Goal: Communication & Community: Answer question/provide support

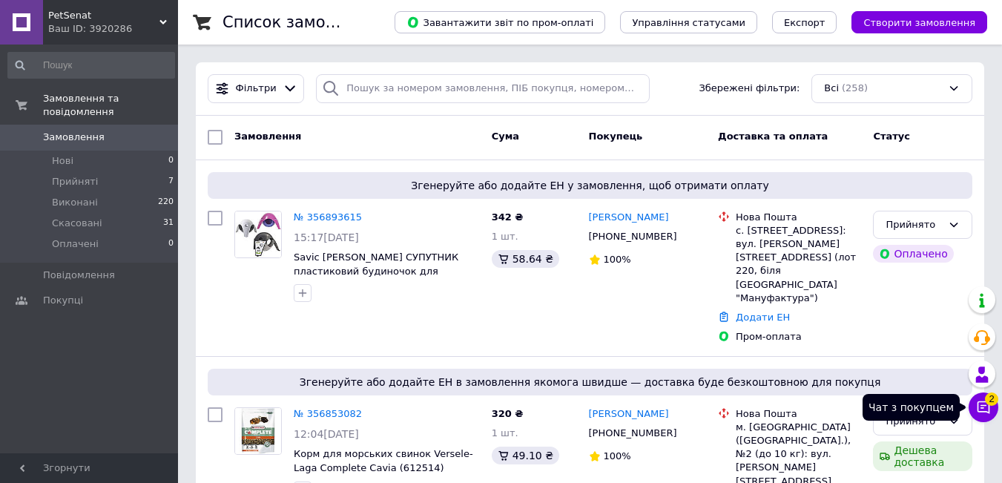
click at [989, 407] on icon at bounding box center [983, 407] width 13 height 13
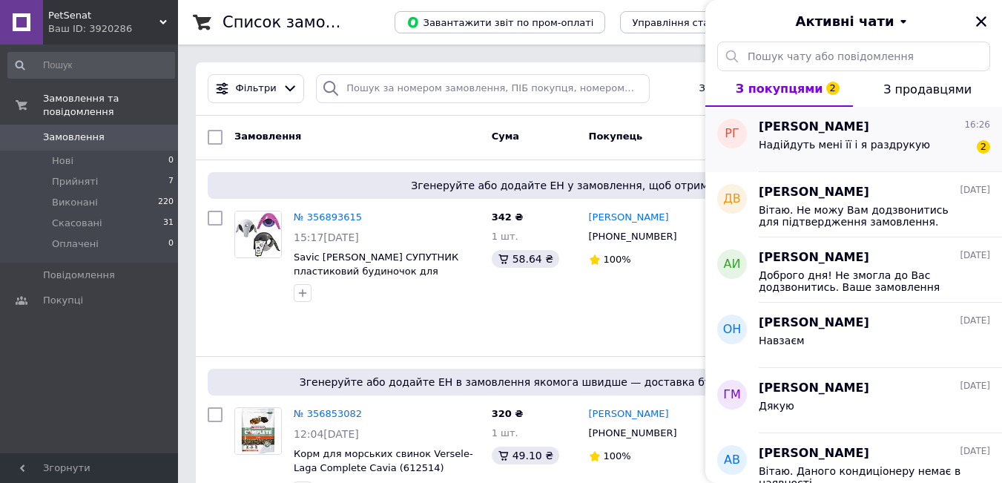
click at [798, 129] on span "[PERSON_NAME]" at bounding box center [814, 127] width 111 height 17
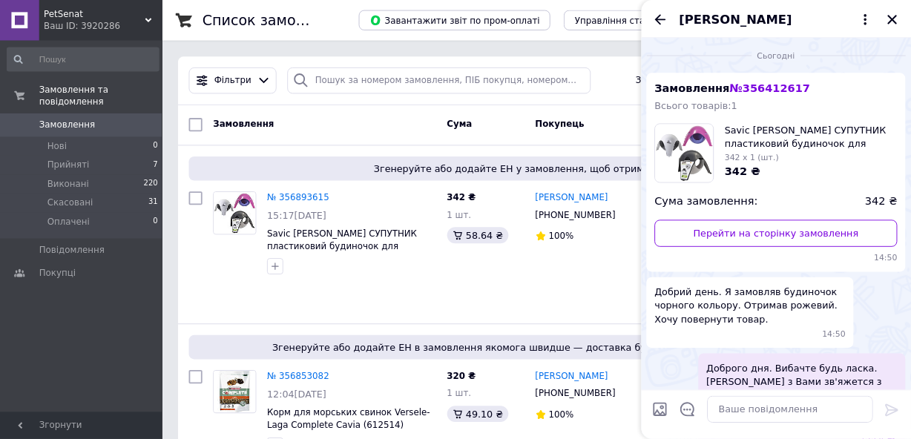
scroll to position [484, 0]
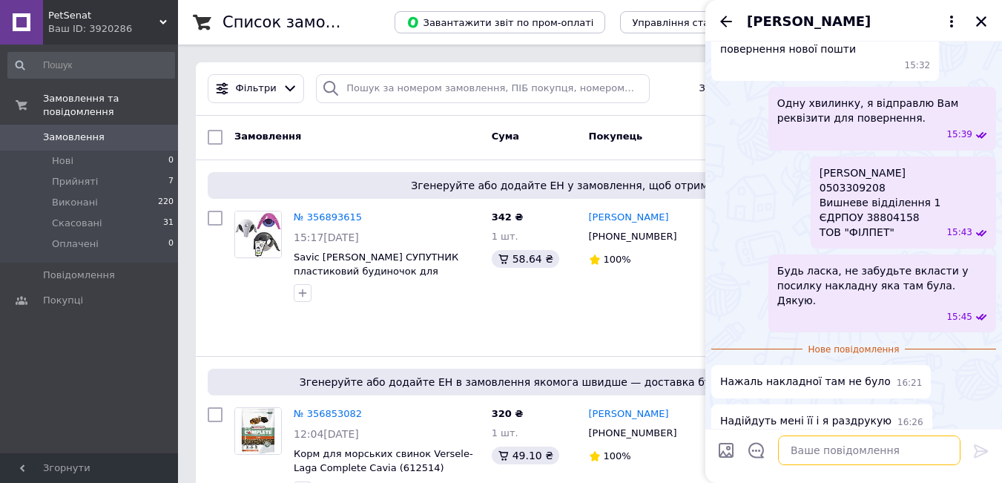
click at [817, 451] on textarea at bounding box center [869, 450] width 182 height 30
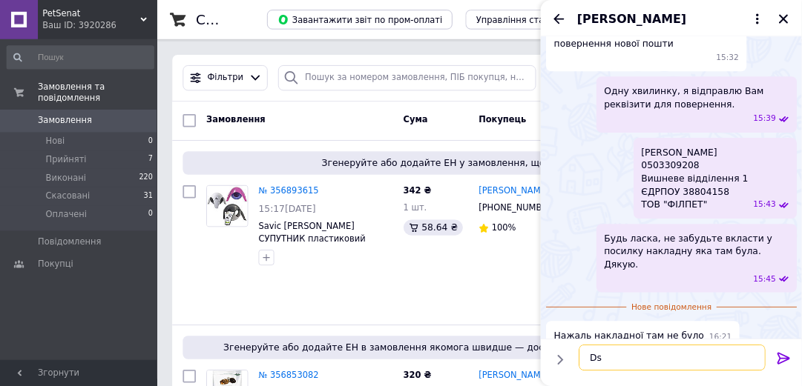
scroll to position [484, 0]
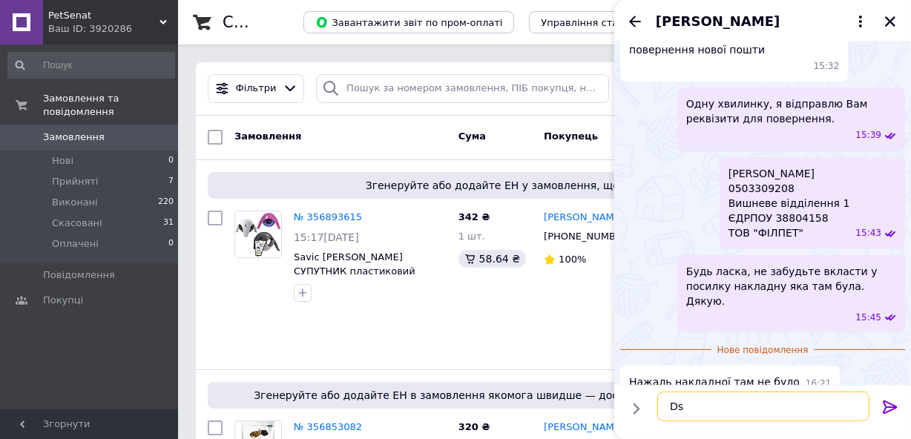
type textarea "D"
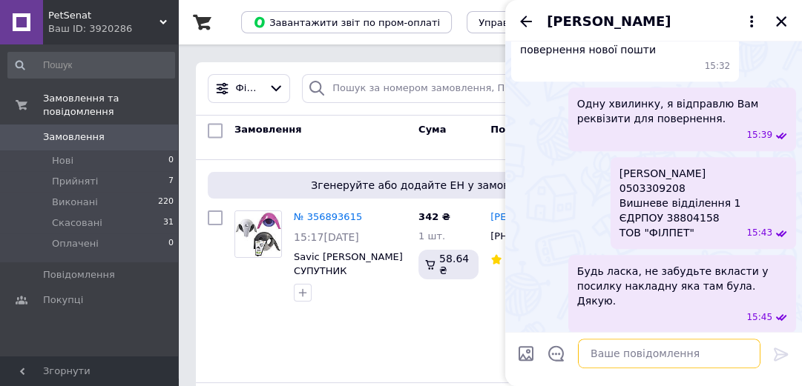
click at [664, 361] on textarea at bounding box center [669, 354] width 182 height 30
click at [620, 351] on textarea at bounding box center [669, 354] width 182 height 30
type textarea "D"
type textarea "Відправте"
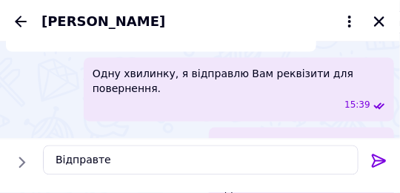
scroll to position [484, 0]
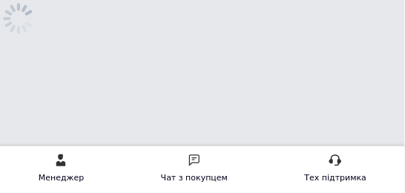
click at [356, 86] on html "Менеджер Чат з покупцем Тех підтримка Чат з покупцем" at bounding box center [202, 43] width 405 height 86
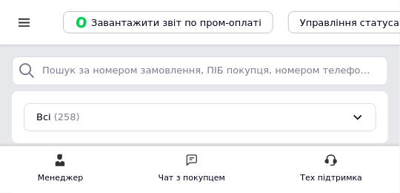
drag, startPoint x: 195, startPoint y: 0, endPoint x: 76, endPoint y: 174, distance: 210.6
click at [76, 174] on div "Менеджер" at bounding box center [60, 178] width 45 height 15
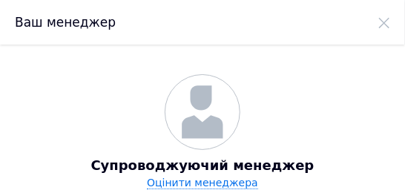
click at [383, 24] on use at bounding box center [384, 23] width 10 height 10
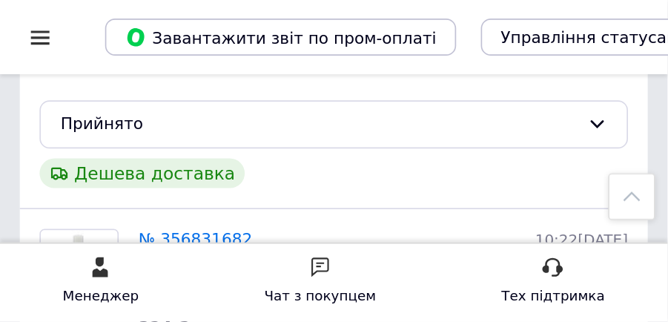
scroll to position [623, 0]
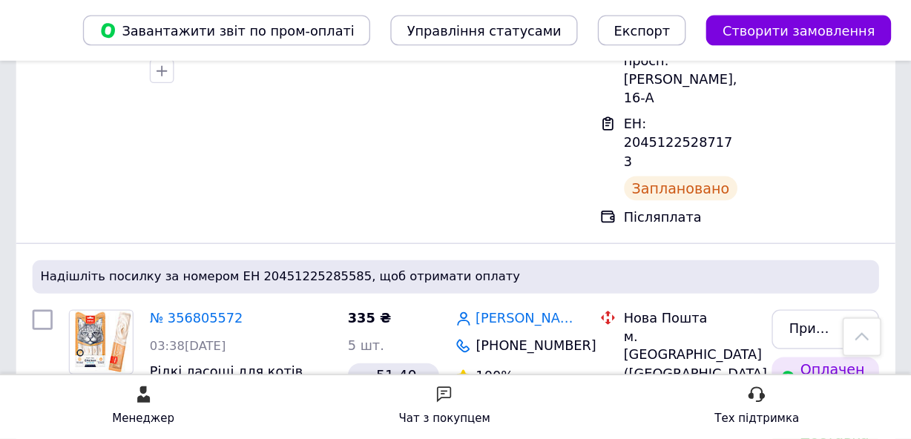
scroll to position [519, 0]
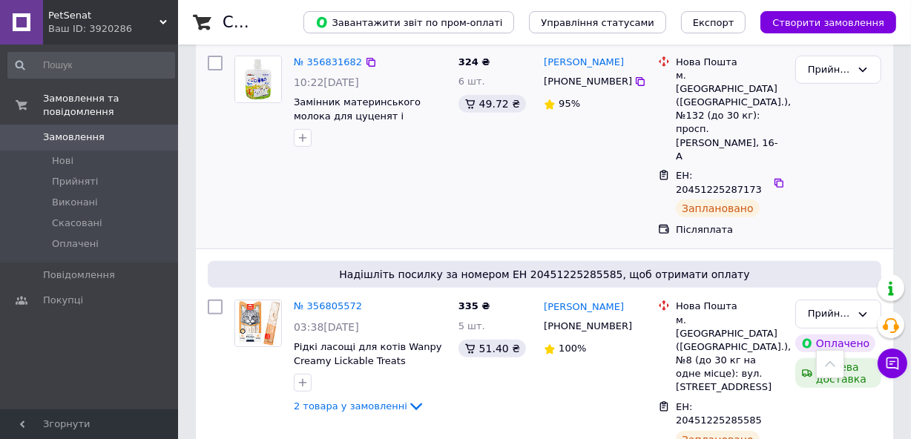
click at [404, 59] on div "№ 356831682 10:22, 12.08.2025 Замінник материнського молока для цуценят і кошен…" at bounding box center [370, 102] width 165 height 104
click at [404, 192] on icon at bounding box center [892, 363] width 15 height 15
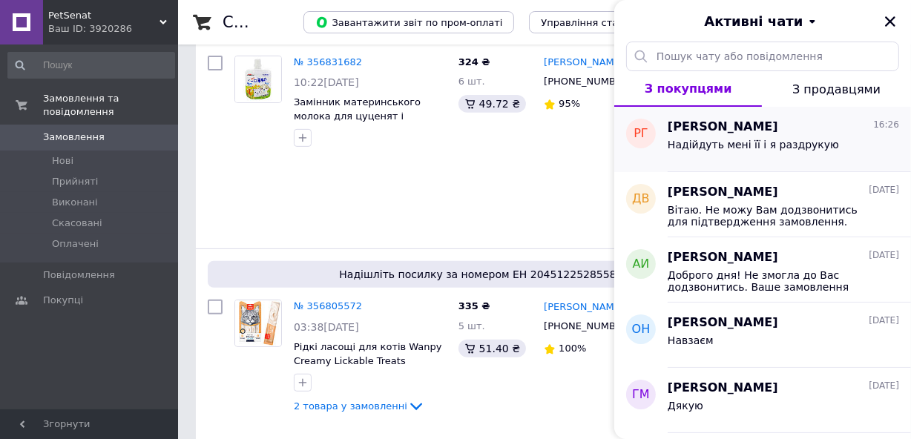
click at [404, 130] on span "[PERSON_NAME]" at bounding box center [722, 127] width 111 height 17
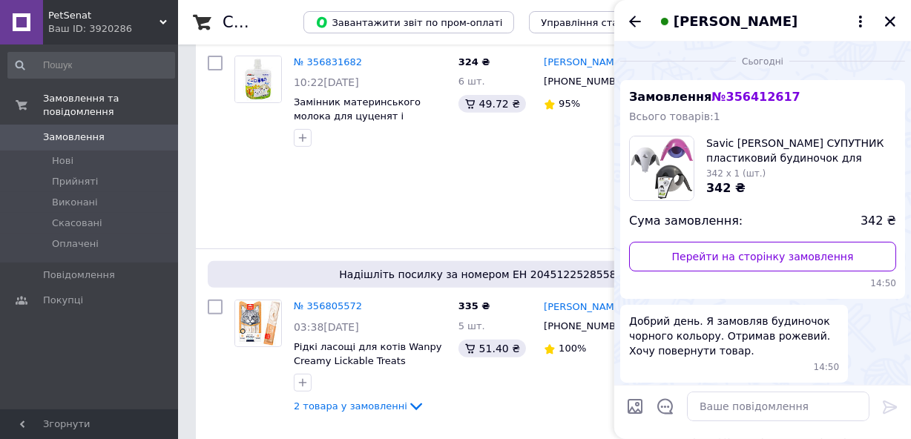
scroll to position [501, 0]
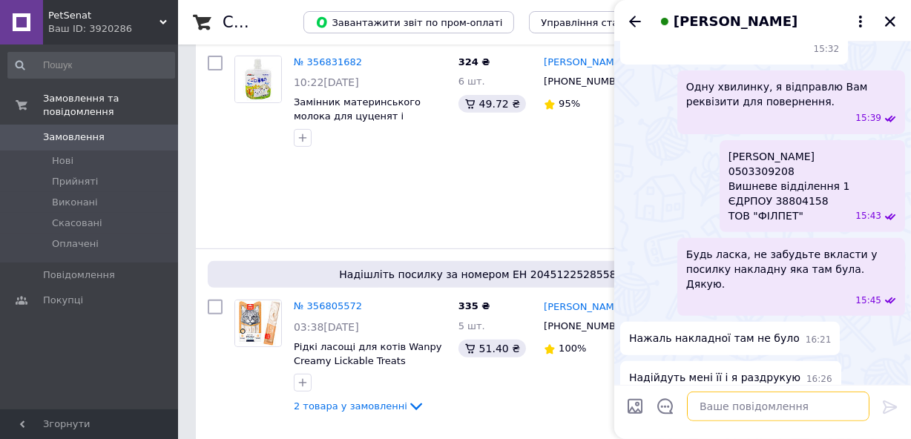
click at [404, 192] on textarea at bounding box center [778, 407] width 182 height 30
drag, startPoint x: 807, startPoint y: 400, endPoint x: 825, endPoint y: 407, distance: 19.7
click at [404, 192] on textarea "Відправте будь ласка як є зар" at bounding box center [763, 407] width 212 height 30
type textarea "Відправте будь ласка як є"
click at [404, 192] on icon at bounding box center [890, 407] width 18 height 18
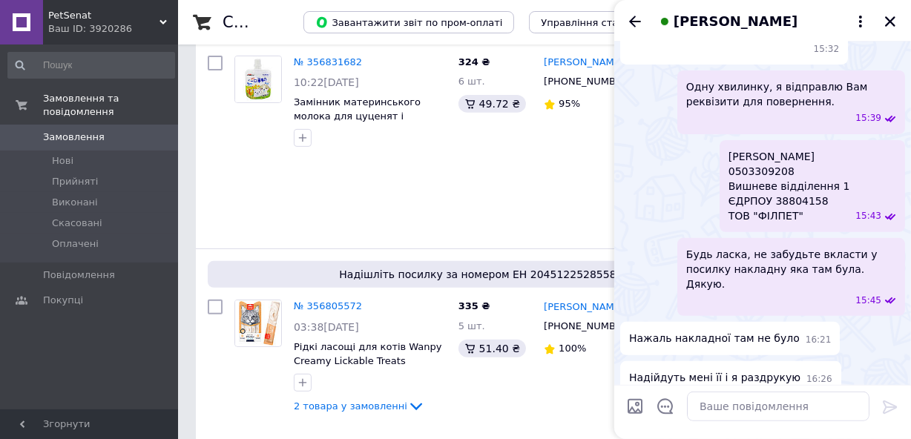
scroll to position [541, 0]
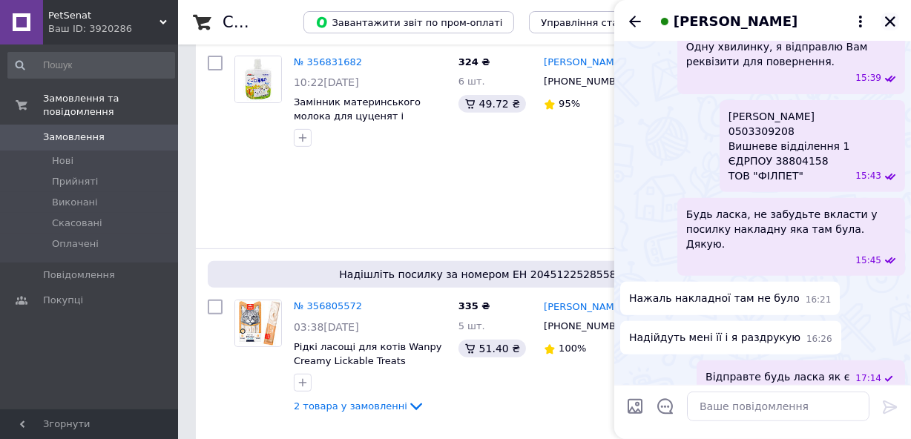
click at [404, 22] on icon "Закрити" at bounding box center [890, 21] width 10 height 10
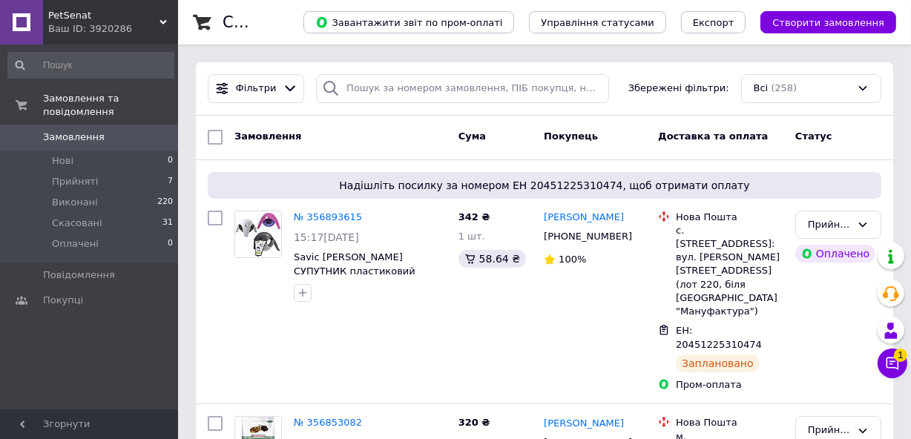
click at [900, 360] on span "1" at bounding box center [900, 355] width 13 height 13
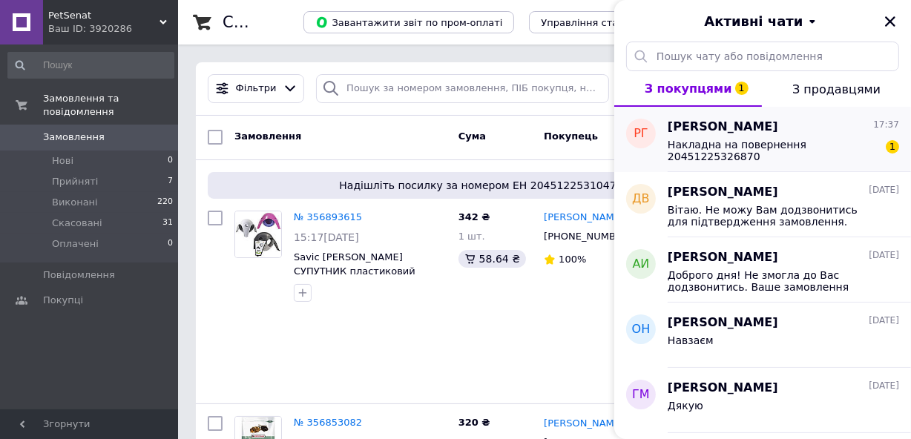
click at [764, 139] on span "Накладна на повернення 20451225326870" at bounding box center [772, 151] width 211 height 24
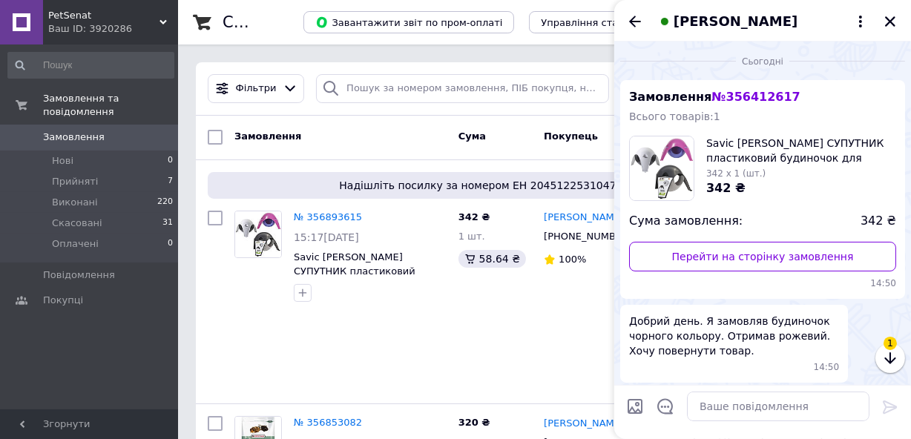
scroll to position [621, 0]
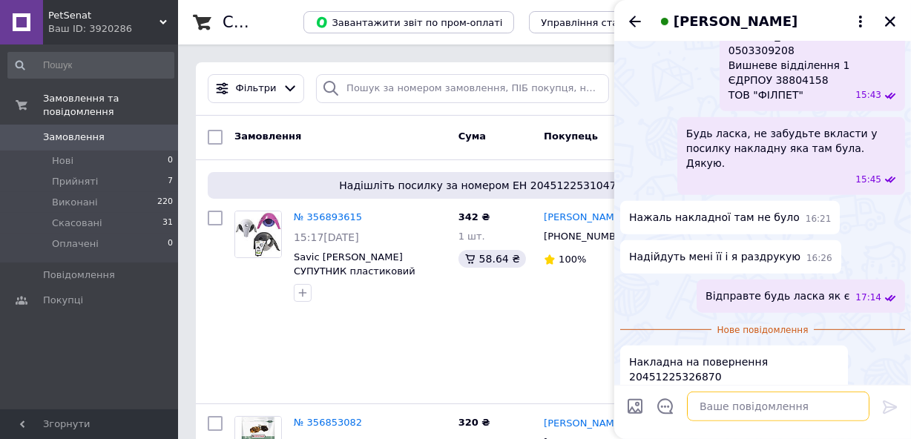
click at [731, 410] on textarea at bounding box center [778, 407] width 182 height 30
type textarea "Дякую"
click at [891, 400] on icon at bounding box center [890, 407] width 18 height 18
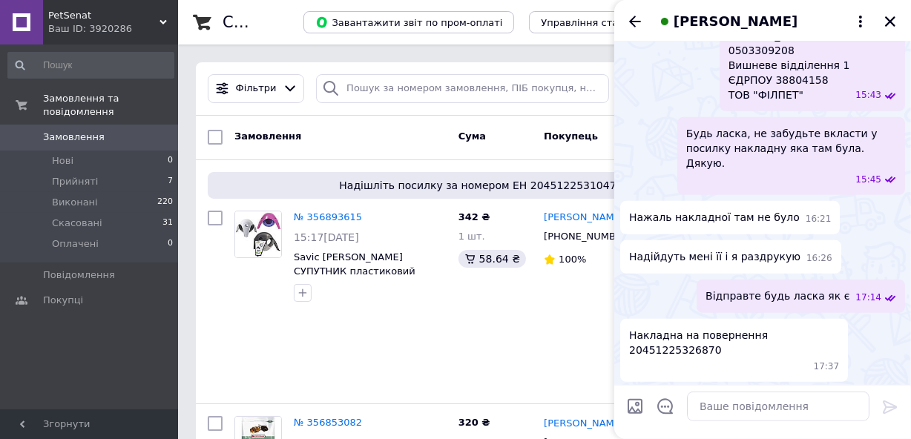
scroll to position [634, 0]
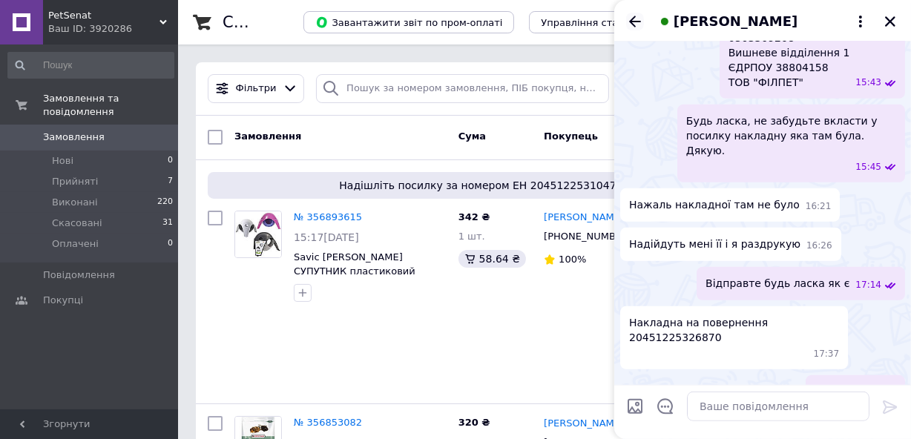
click at [633, 21] on icon "Назад" at bounding box center [635, 21] width 12 height 11
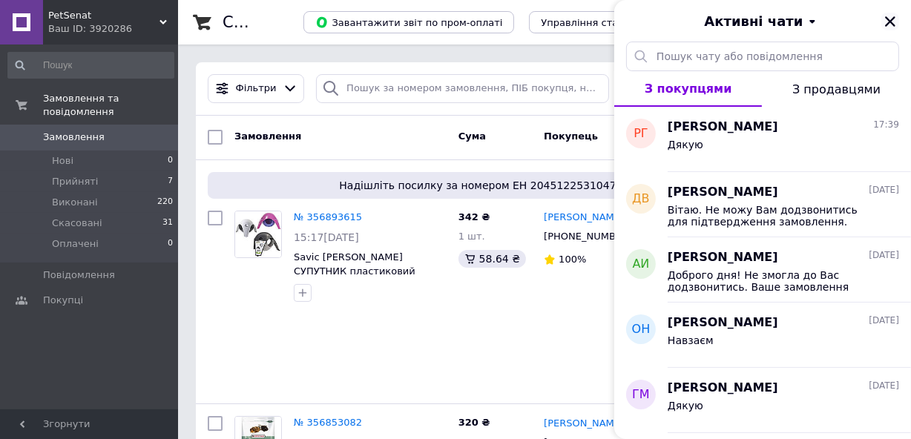
click at [888, 16] on icon "Закрити" at bounding box center [889, 21] width 13 height 13
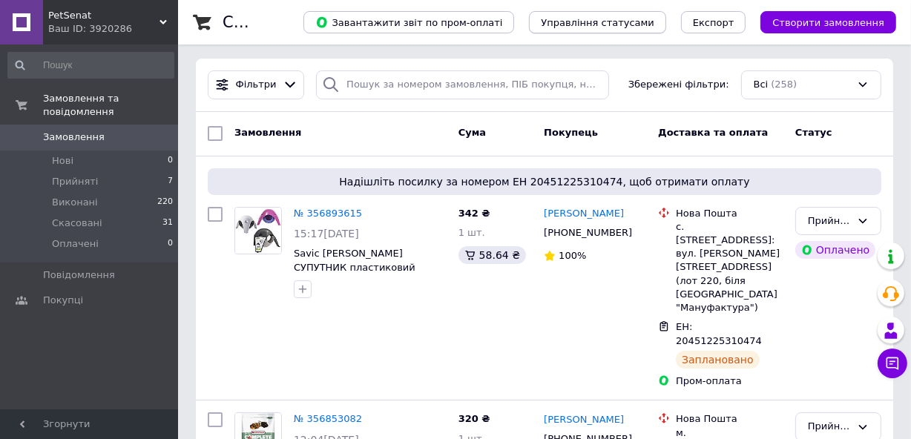
scroll to position [0, 0]
